Goal: Information Seeking & Learning: Learn about a topic

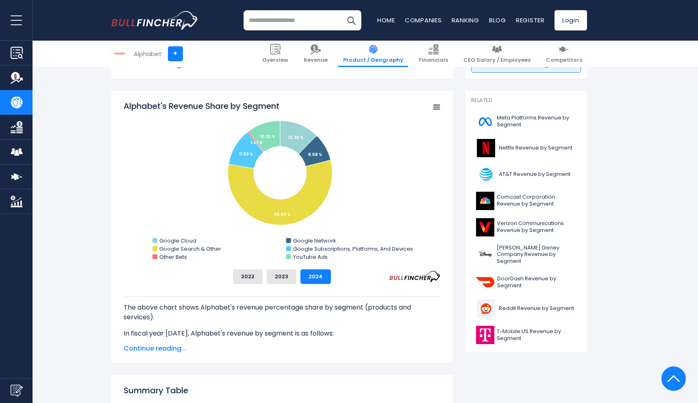
scroll to position [188, 0]
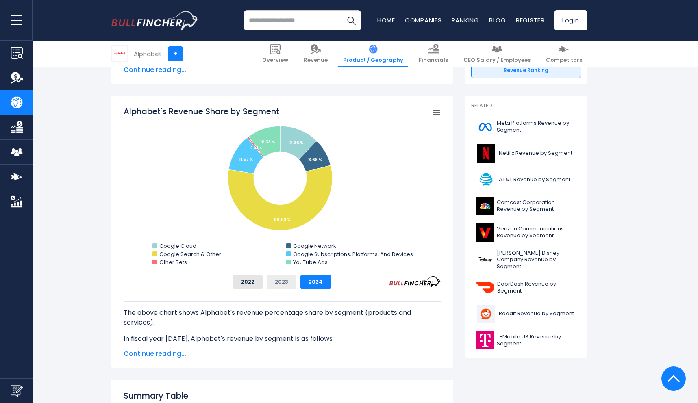
click at [286, 281] on button "2023" at bounding box center [282, 282] width 30 height 15
click at [252, 278] on button "2022" at bounding box center [248, 282] width 30 height 15
click at [316, 281] on button "2024" at bounding box center [315, 282] width 30 height 15
click at [289, 288] on button "2023" at bounding box center [282, 282] width 30 height 15
click at [252, 288] on button "2022" at bounding box center [248, 282] width 30 height 15
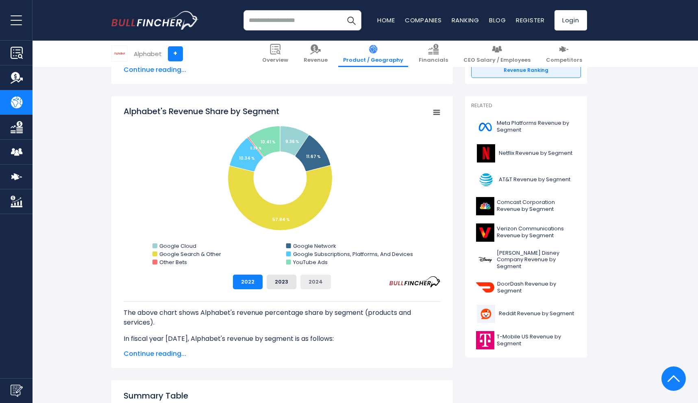
click at [321, 283] on button "2024" at bounding box center [315, 282] width 30 height 15
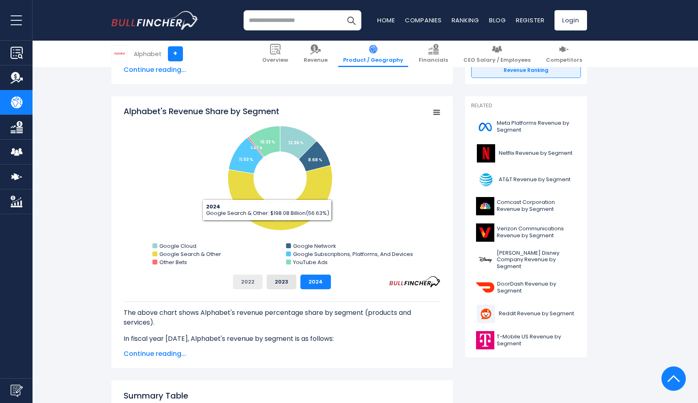
click at [252, 282] on button "2022" at bounding box center [248, 282] width 30 height 15
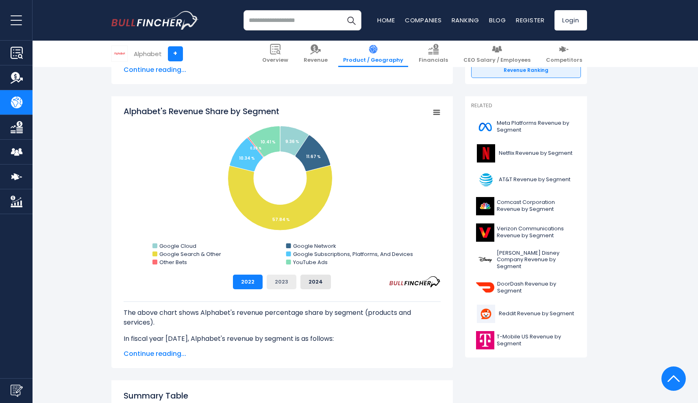
click at [277, 281] on button "2023" at bounding box center [282, 282] width 30 height 15
click at [322, 280] on button "2024" at bounding box center [315, 282] width 30 height 15
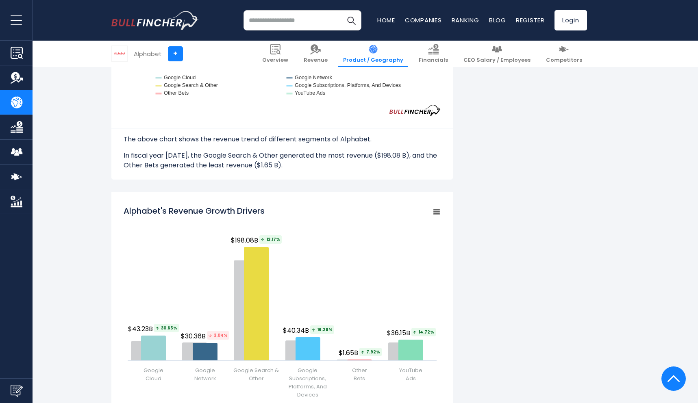
scroll to position [874, 0]
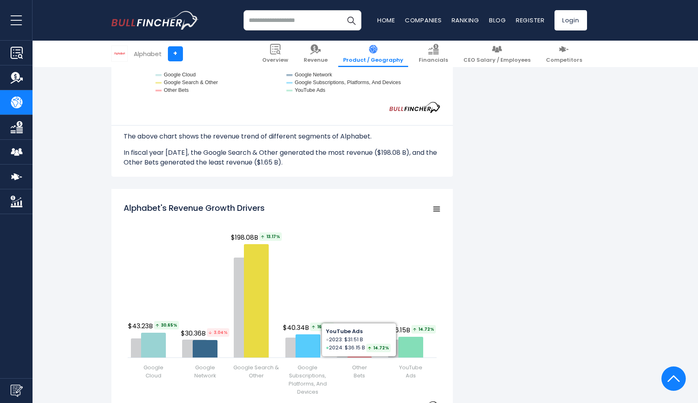
click at [481, 281] on div "Alphabet's Revenue by Segment In fiscal year [DATE], Alphabet's revenue by segm…" at bounding box center [349, 175] width 476 height 1737
click at [481, 266] on div "Alphabet's Revenue by Segment In fiscal year [DATE], Alphabet's revenue by segm…" at bounding box center [349, 175] width 476 height 1737
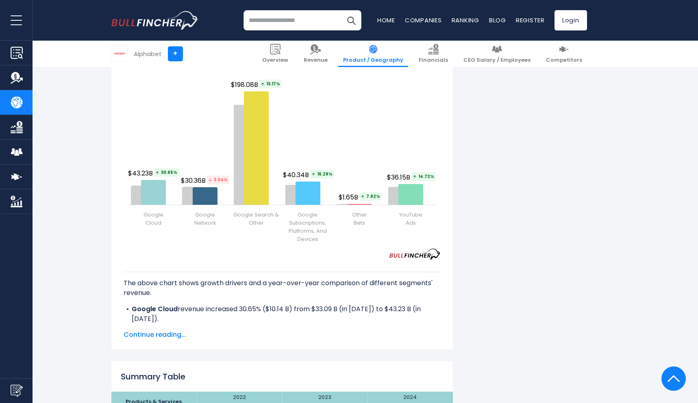
scroll to position [1033, 0]
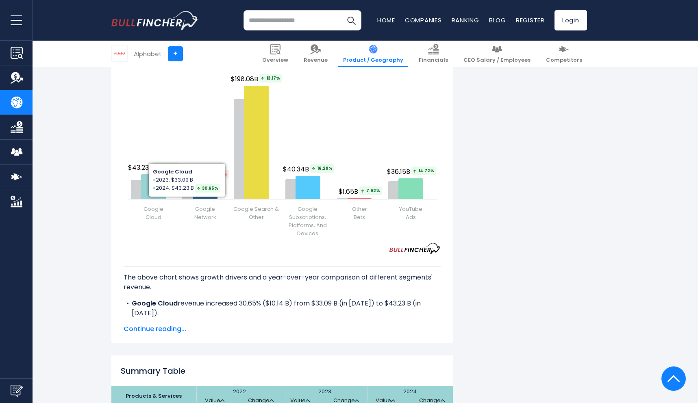
click at [92, 250] on div "Alphabet's Revenue by Segment In fiscal year [DATE], Alphabet's revenue by segm…" at bounding box center [349, 38] width 698 height 1778
click at [92, 209] on div "Alphabet's Revenue by Segment In fiscal year [DATE], Alphabet's revenue by segm…" at bounding box center [349, 38] width 698 height 1778
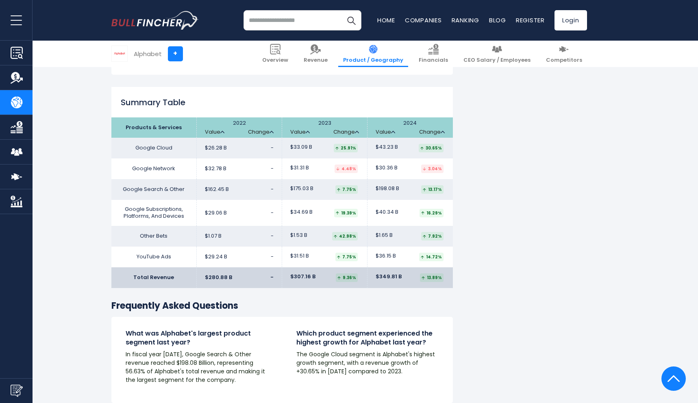
scroll to position [1503, 0]
